Goal: Information Seeking & Learning: Learn about a topic

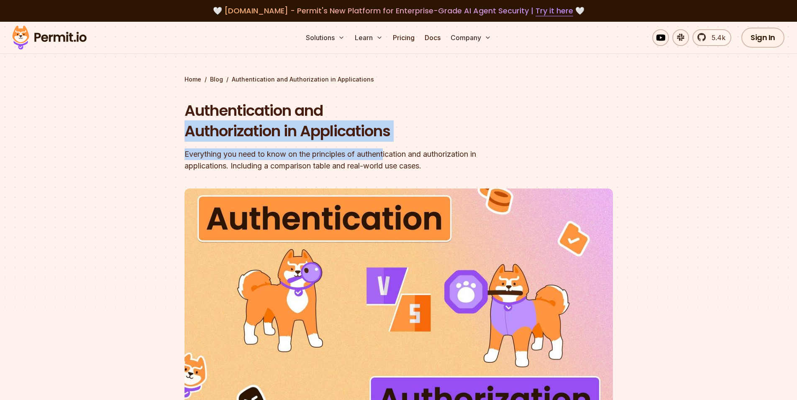
click at [395, 146] on section "Home / Blog / Authentication and Authorization in Applications Authentication a…" at bounding box center [398, 258] width 797 height 473
drag, startPoint x: 460, startPoint y: 159, endPoint x: 229, endPoint y: 105, distance: 236.7
click at [262, 128] on div "Authentication and Authorization in Applications Everything you need to know on…" at bounding box center [345, 136] width 321 height 72
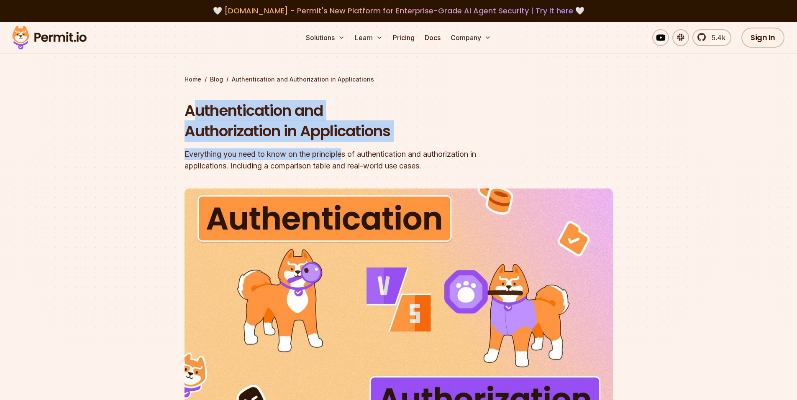
drag, startPoint x: 199, startPoint y: 93, endPoint x: 431, endPoint y: 152, distance: 240.1
click at [385, 152] on div "Home / Blog / Authentication and Authorization in Applications Authentication a…" at bounding box center [399, 274] width 429 height 399
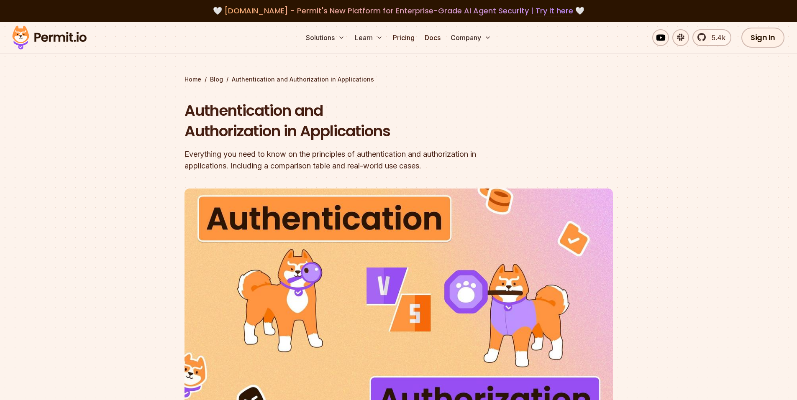
click at [476, 163] on div "Everything you need to know on the principles of authentication and authorizati…" at bounding box center [345, 160] width 321 height 23
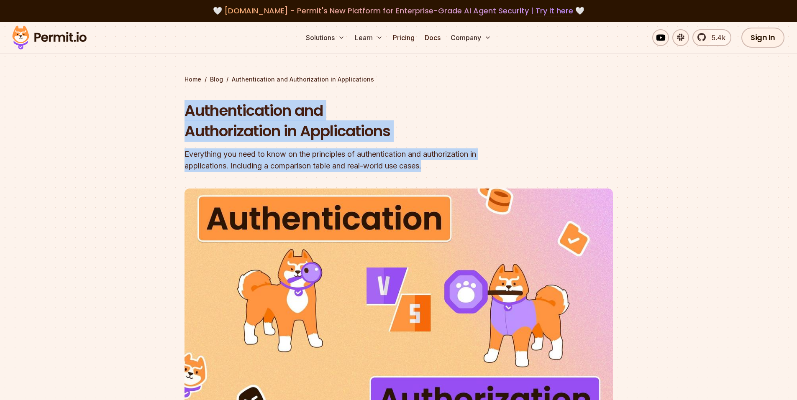
drag, startPoint x: 185, startPoint y: 110, endPoint x: 455, endPoint y: 174, distance: 277.4
click at [455, 174] on header "Authentication and Authorization in Applications Everything you need to know on…" at bounding box center [399, 287] width 429 height 374
click at [192, 159] on div "Everything you need to know on the principles of authentication and authorizati…" at bounding box center [345, 160] width 321 height 23
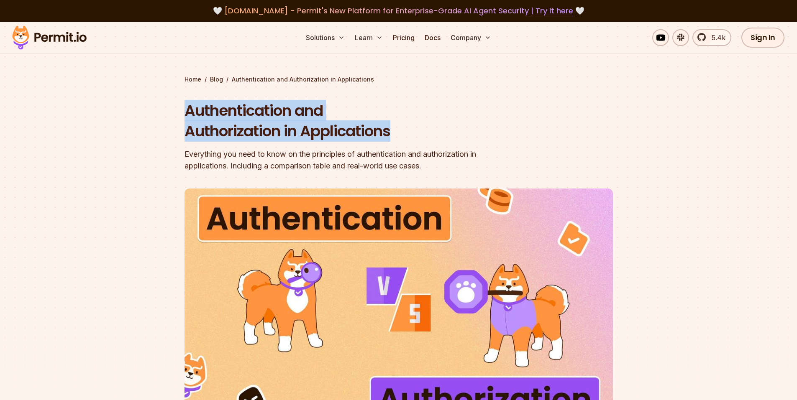
copy h1 "Authentication and Authorization in Applications"
drag, startPoint x: 182, startPoint y: 108, endPoint x: 395, endPoint y: 133, distance: 214.9
click at [395, 133] on section "Home / Blog / Authentication and Authorization in Applications Authentication a…" at bounding box center [398, 258] width 797 height 473
click at [194, 126] on h1 "Authentication and Authorization in Applications" at bounding box center [345, 120] width 321 height 41
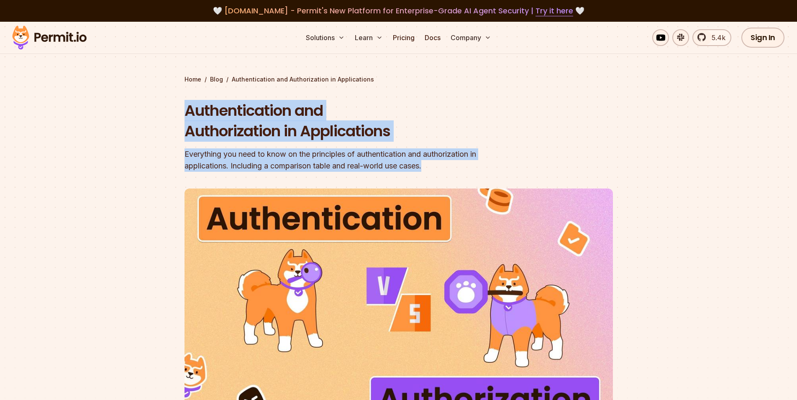
copy div "Authentication and Authorization in Applications Everything you need to know on…"
drag, startPoint x: 184, startPoint y: 113, endPoint x: 499, endPoint y: 161, distance: 319.2
click at [499, 161] on section "Home / Blog / Authentication and Authorization in Applications Authentication a…" at bounding box center [398, 258] width 797 height 473
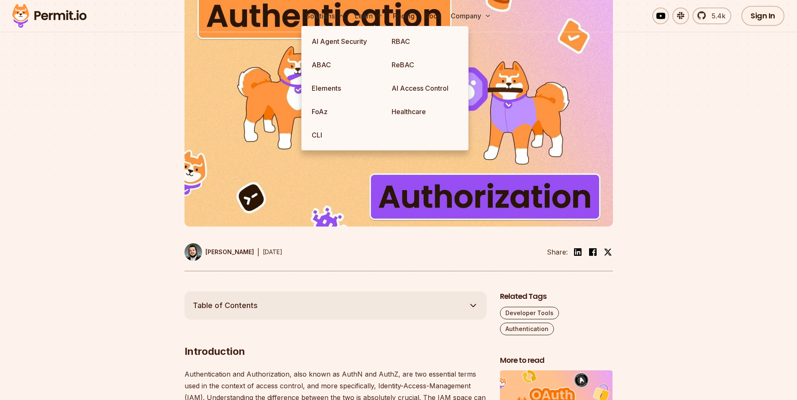
scroll to position [335, 0]
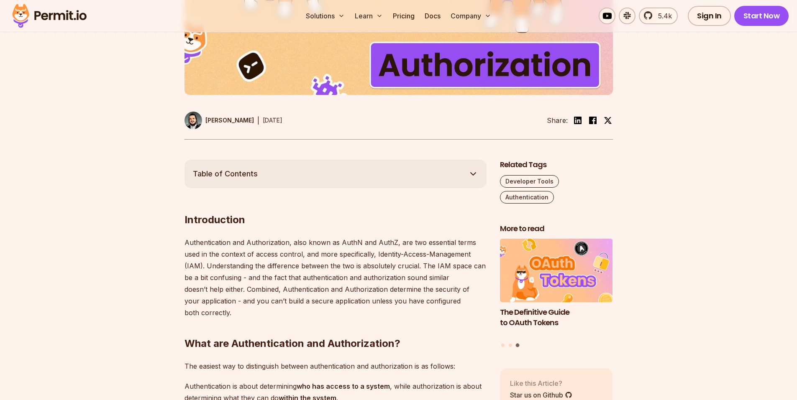
click at [232, 175] on span "Table of Contents" at bounding box center [225, 174] width 65 height 12
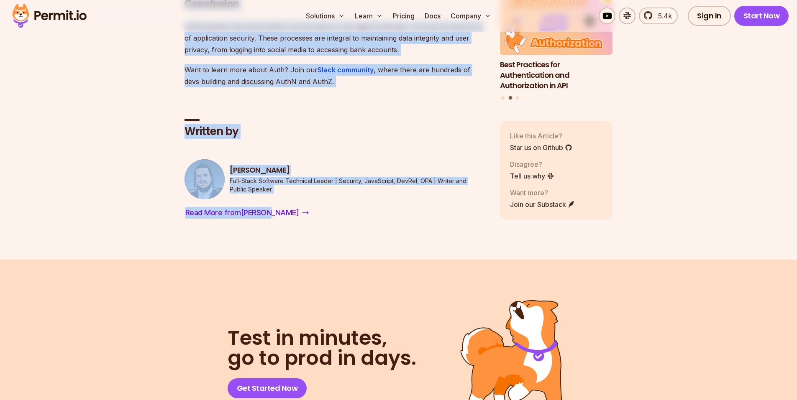
scroll to position [2469, 0]
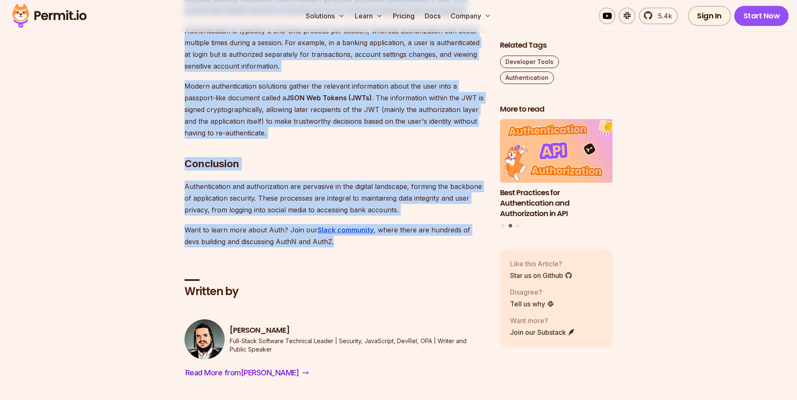
drag, startPoint x: 177, startPoint y: 164, endPoint x: 341, endPoint y: 222, distance: 174.4
copy div "Loremipsumdo Sitametconsect adi Elitseddoeius, temp incid ut LaboR etd MagnA, a…"
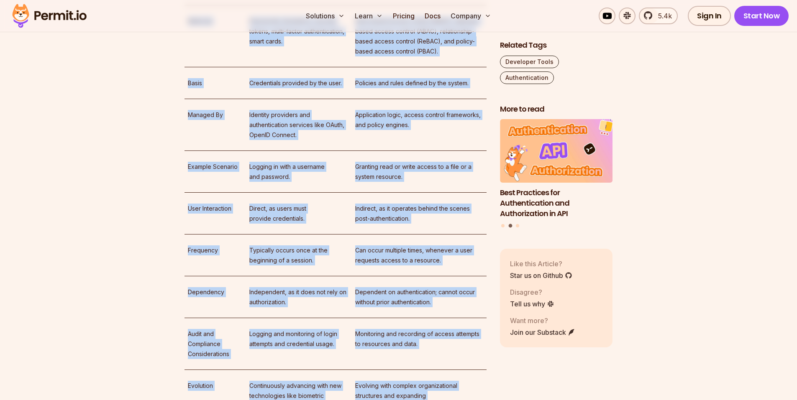
scroll to position [1507, 0]
